Goal: Task Accomplishment & Management: Use online tool/utility

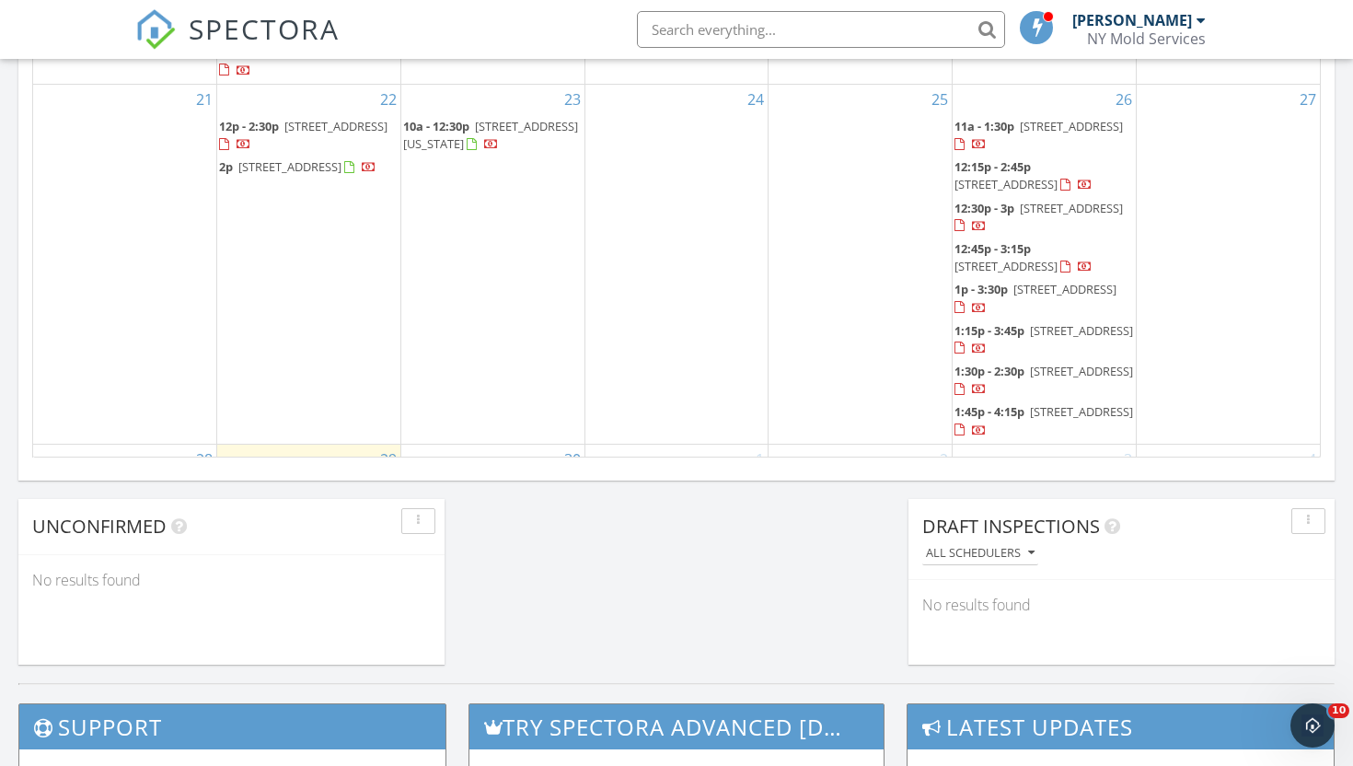
scroll to position [211, 0]
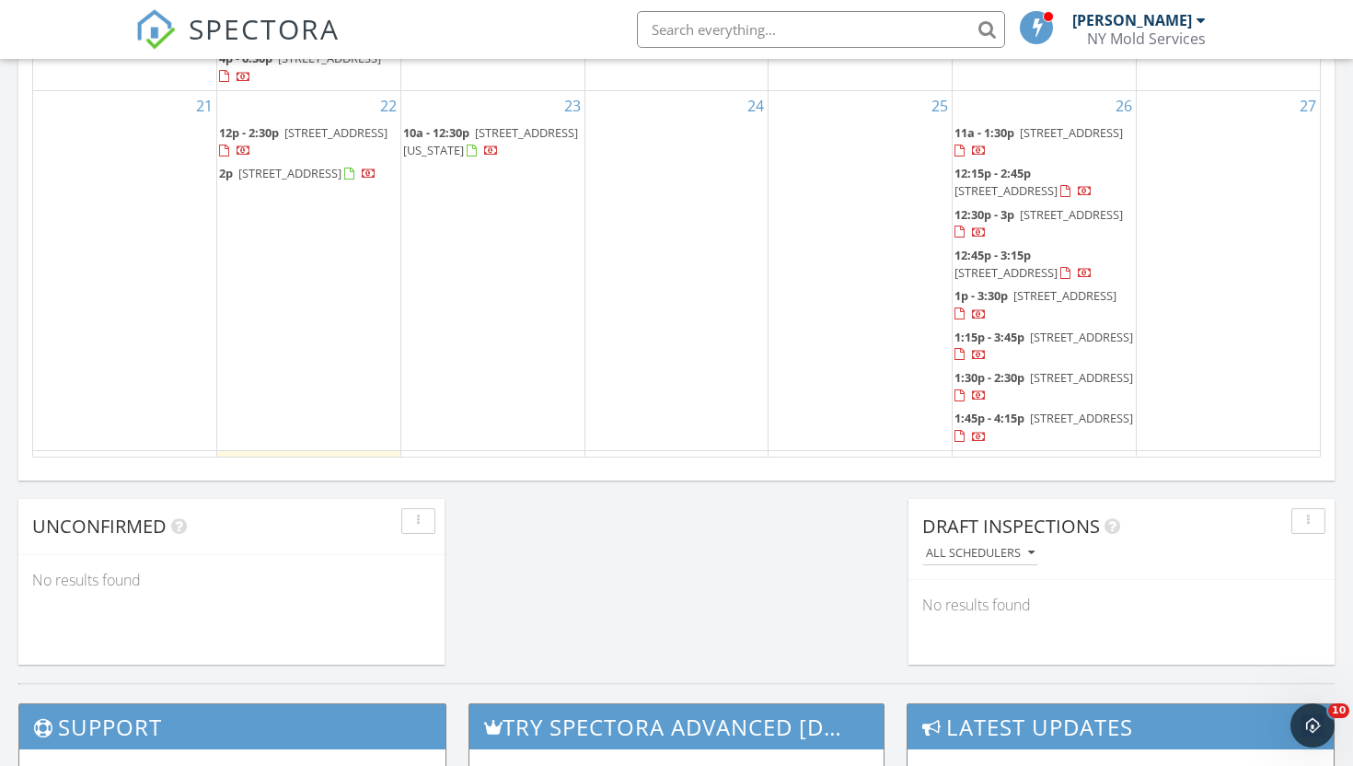
click at [1002, 264] on span "[STREET_ADDRESS]" at bounding box center [1005, 272] width 103 height 17
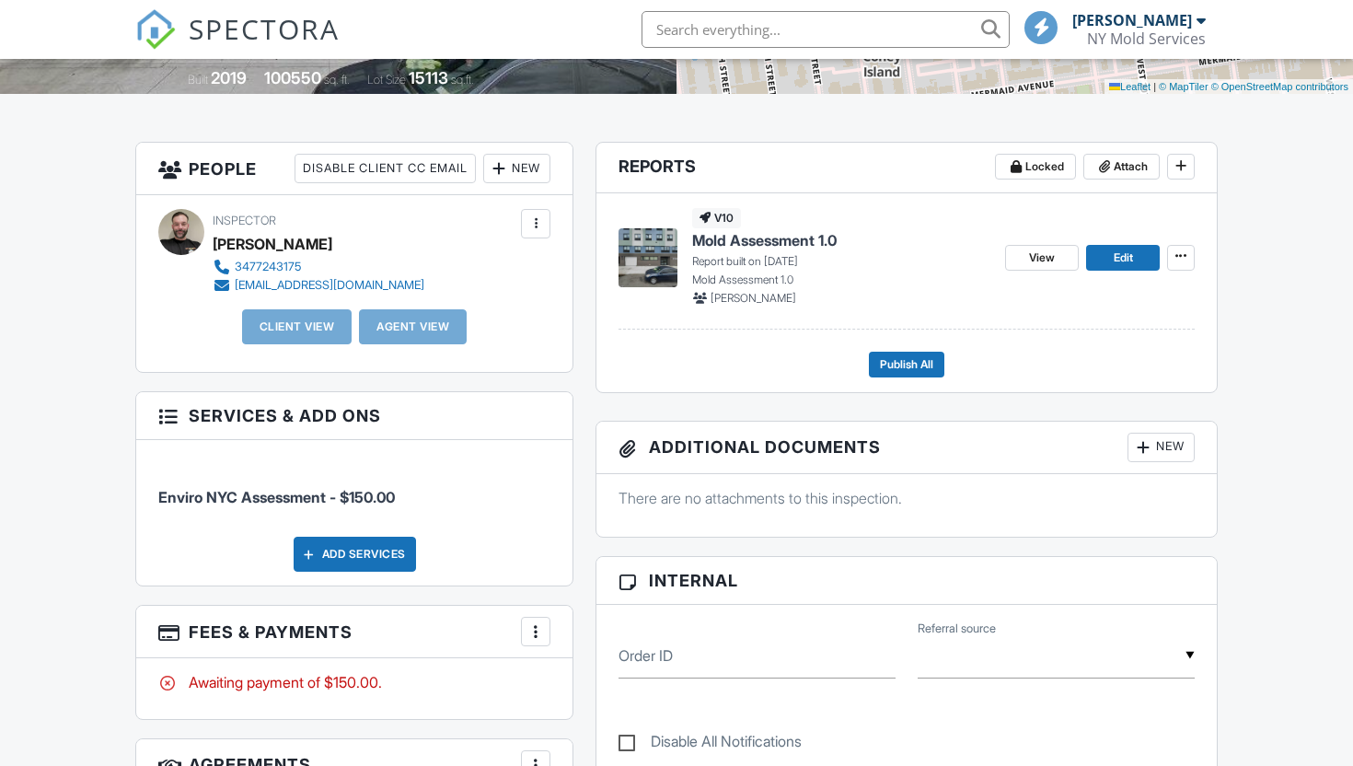
click at [757, 226] on div "v10 Mold Assessment 1.0 Report built on [DATE] Mold Assessment 1.0 [PERSON_NAME]" at bounding box center [841, 257] width 298 height 98
click at [753, 241] on span "Mold Assessment 1.0" at bounding box center [764, 240] width 145 height 20
